Goal: Obtain resource: Obtain resource

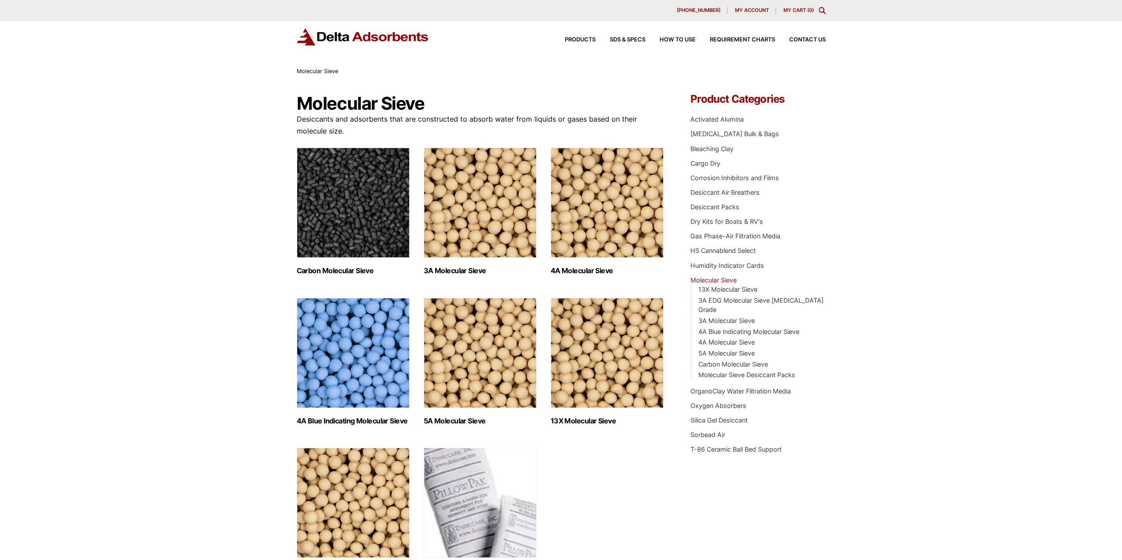
click at [480, 366] on img "Visit product category 5A Molecular Sieve" at bounding box center [480, 353] width 113 height 110
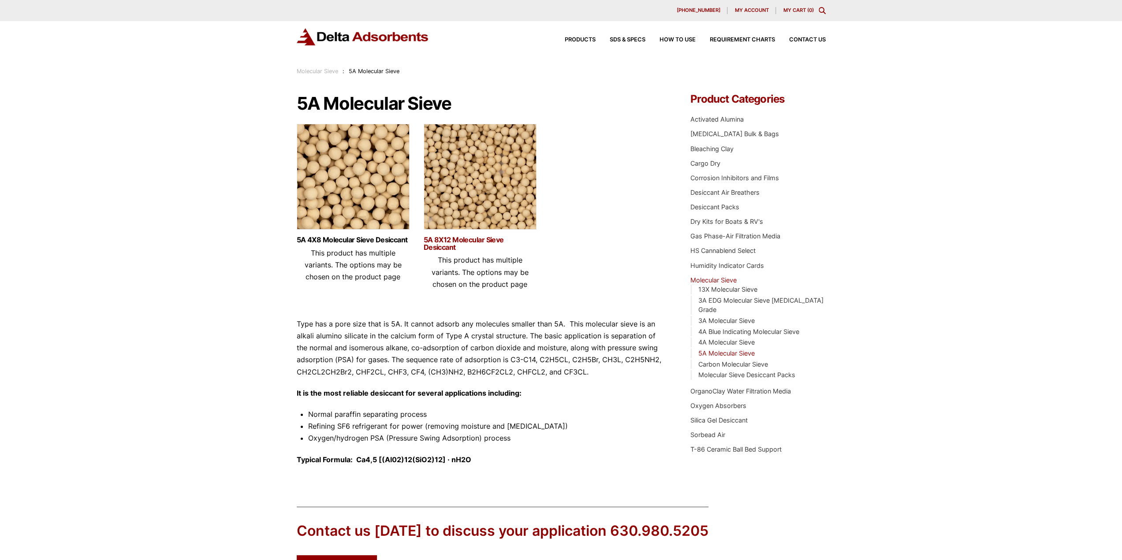
click at [465, 238] on link "5A 8X12 Molecular Sieve Desiccant" at bounding box center [480, 243] width 113 height 15
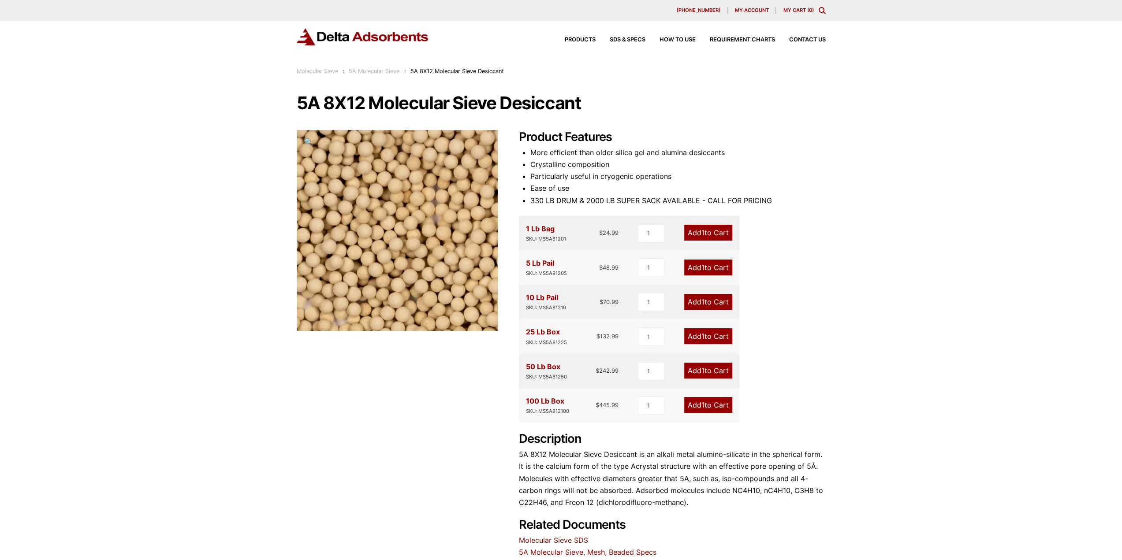
scroll to position [44, 0]
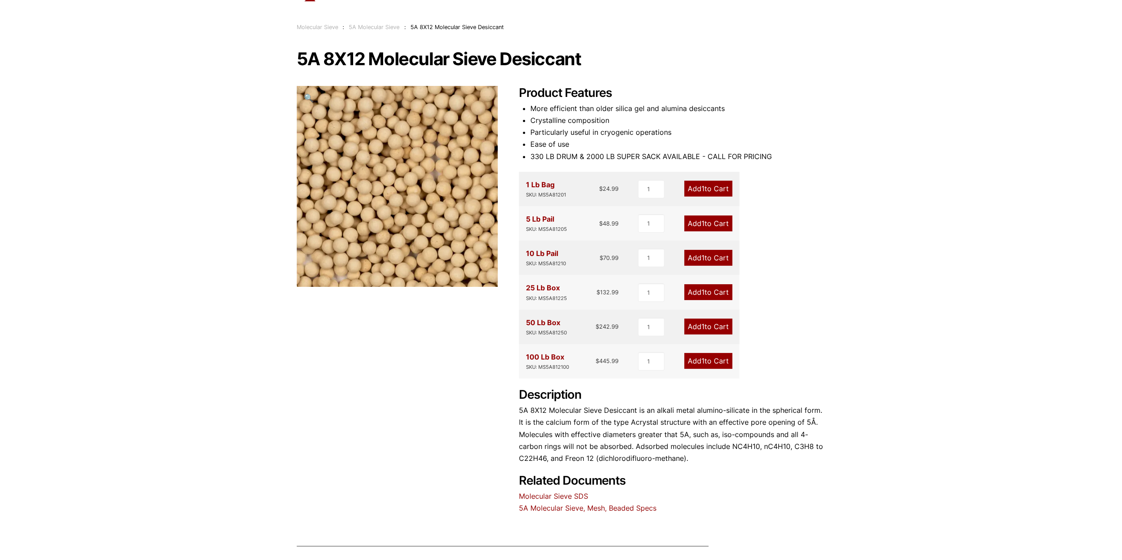
click at [562, 505] on link "5A Molecular Sieve, Mesh, Beaded Specs" at bounding box center [588, 508] width 138 height 9
